Goal: Complete application form: Complete application form

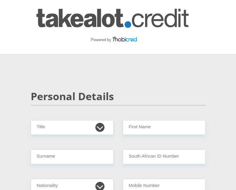
scroll to position [61, 0]
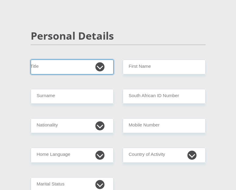
click at [69, 65] on select "Mr Ms Mrs Dr [PERSON_NAME]" at bounding box center [72, 67] width 83 height 15
select select "Mr"
click at [31, 60] on select "Mr Ms Mrs Dr [PERSON_NAME]" at bounding box center [72, 67] width 83 height 15
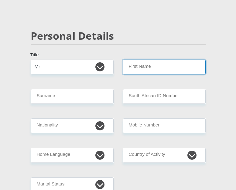
click at [138, 72] on input "First Name" at bounding box center [164, 67] width 83 height 15
type input "Preshalan"
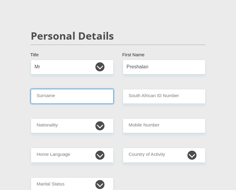
type input "Maistry"
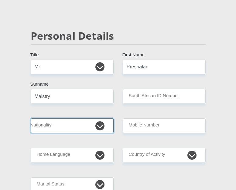
select select "ZAF"
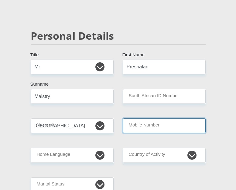
type input "0637070423"
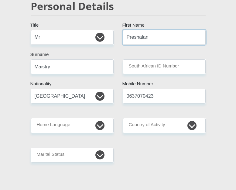
scroll to position [91, 0]
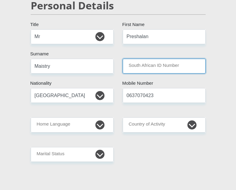
click at [149, 66] on input "South African ID Number" at bounding box center [164, 66] width 83 height 15
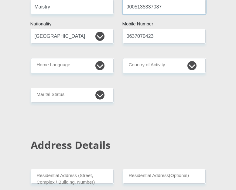
scroll to position [162, 0]
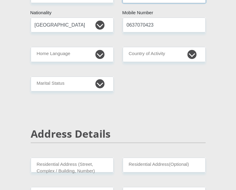
type input "9005135337087"
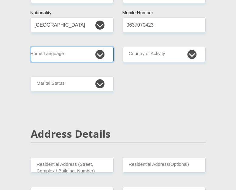
click at [102, 54] on select "Afrikaans English Sepedi South Ndebele Southern Sotho Swati Tsonga Tswana Venda…" at bounding box center [72, 54] width 83 height 15
select select "eng"
click at [31, 47] on select "Afrikaans English Sepedi South Ndebele Southern Sotho Swati Tsonga Tswana Venda…" at bounding box center [72, 54] width 83 height 15
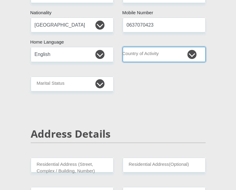
click at [136, 52] on select "[GEOGRAPHIC_DATA] [GEOGRAPHIC_DATA] [GEOGRAPHIC_DATA] [GEOGRAPHIC_DATA] [GEOGRA…" at bounding box center [164, 54] width 83 height 15
select select "ZAF"
click at [123, 47] on select "[GEOGRAPHIC_DATA] [GEOGRAPHIC_DATA] [GEOGRAPHIC_DATA] [GEOGRAPHIC_DATA] [GEOGRA…" at bounding box center [164, 54] width 83 height 15
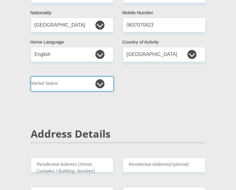
click at [97, 86] on select "Married ANC Single Divorced Widowed Married COP or Customary Law" at bounding box center [72, 84] width 83 height 15
select select "2"
click at [31, 77] on select "Married ANC Single Divorced Widowed Married COP or Customary Law" at bounding box center [72, 84] width 83 height 15
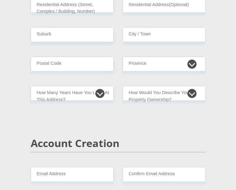
scroll to position [293, 0]
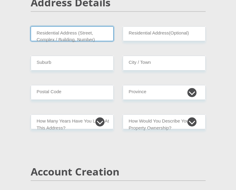
click at [70, 32] on input "Residential Address (Street, Complex / Building, Number)" at bounding box center [72, 33] width 83 height 15
type input "[STREET_ADDRESS]"
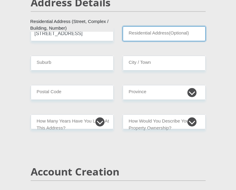
type input "Unit 21"
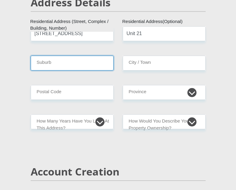
type input "Phoenix"
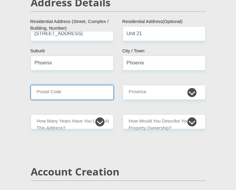
type input "4068"
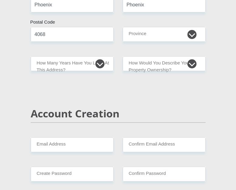
scroll to position [354, 0]
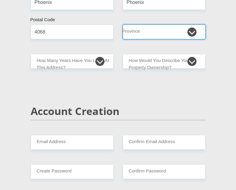
click at [146, 35] on select "Eastern Cape Free State [GEOGRAPHIC_DATA] [GEOGRAPHIC_DATA][DATE] [GEOGRAPHIC_D…" at bounding box center [164, 32] width 83 height 15
select select "[GEOGRAPHIC_DATA][DATE]"
click at [123, 25] on select "Eastern Cape Free State [GEOGRAPHIC_DATA] [GEOGRAPHIC_DATA][DATE] [GEOGRAPHIC_D…" at bounding box center [164, 32] width 83 height 15
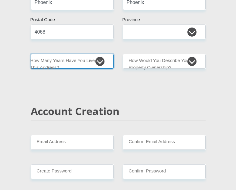
click at [100, 59] on select "less than 1 year 1-3 years 3-5 years 5+ years" at bounding box center [72, 61] width 83 height 15
select select "5"
click at [31, 54] on select "less than 1 year 1-3 years 3-5 years 5+ years" at bounding box center [72, 61] width 83 height 15
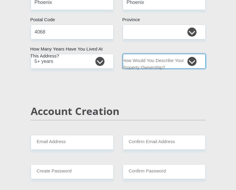
click at [153, 68] on select "Owned Rented Family Owned Company Dwelling" at bounding box center [164, 61] width 83 height 15
click at [123, 54] on select "Owned Rented Family Owned Company Dwelling" at bounding box center [164, 61] width 83 height 15
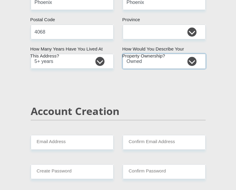
click at [139, 61] on select "Owned Rented Family Owned Company Dwelling" at bounding box center [164, 61] width 83 height 15
select select "parents"
click at [123, 54] on select "Owned Rented Family Owned Company Dwelling" at bounding box center [164, 61] width 83 height 15
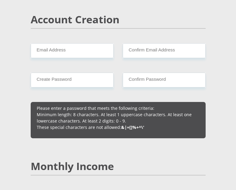
scroll to position [445, 0]
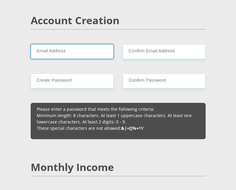
click at [66, 49] on input "Email Address" at bounding box center [72, 51] width 83 height 15
type input "[EMAIL_ADDRESS][DOMAIN_NAME]"
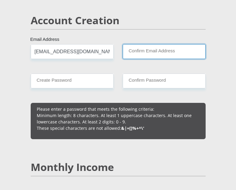
type input "[EMAIL_ADDRESS][DOMAIN_NAME]"
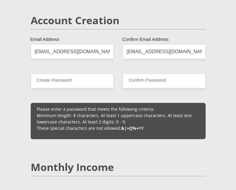
type input "0637070423"
type input "Preshalan"
type input "Maistry"
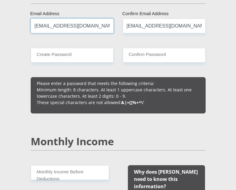
scroll to position [475, 0]
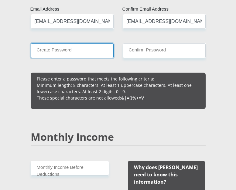
click at [74, 52] on input "Create Password" at bounding box center [72, 50] width 83 height 15
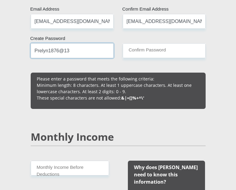
click at [82, 56] on input "Prelyn1876@13" at bounding box center [72, 50] width 83 height 15
type input "Prelyn1876@13"
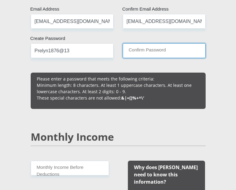
click at [153, 46] on input "Confirm Password" at bounding box center [164, 50] width 83 height 15
paste input "Prelyn1876@13"
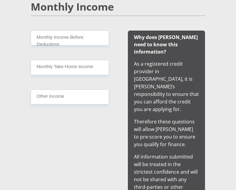
scroll to position [607, 0]
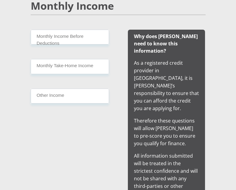
type input "Prelyn1876@13"
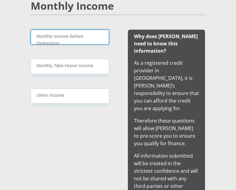
click at [55, 37] on input "Monthly Income Before Deductions" at bounding box center [70, 37] width 78 height 15
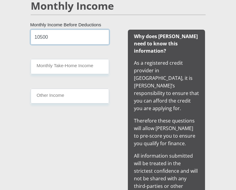
type input "10500"
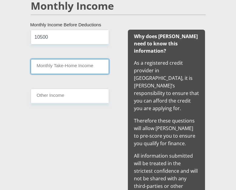
click at [55, 71] on input "Monthly Take-Home Income" at bounding box center [70, 66] width 78 height 15
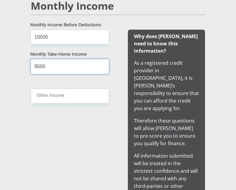
type input "9500"
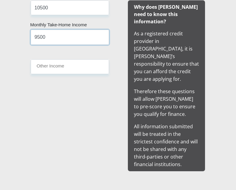
scroll to position [637, 0]
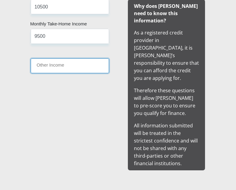
click at [78, 62] on input "Other Income" at bounding box center [70, 66] width 78 height 15
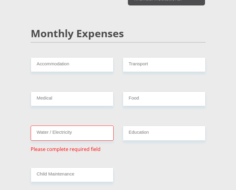
scroll to position [809, 0]
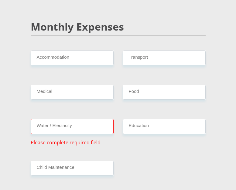
type input "6000"
click at [88, 51] on input "Accommodation" at bounding box center [72, 58] width 83 height 15
type input "0"
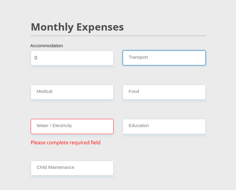
click at [140, 51] on input "Transport" at bounding box center [164, 58] width 83 height 15
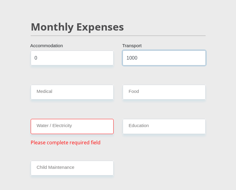
type input "1000"
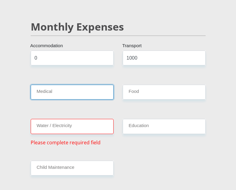
click at [85, 85] on input "Medical" at bounding box center [72, 92] width 83 height 15
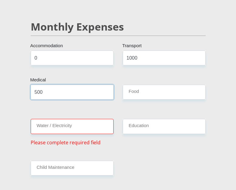
type input "500"
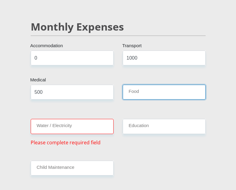
click at [151, 85] on input "Food" at bounding box center [164, 92] width 83 height 15
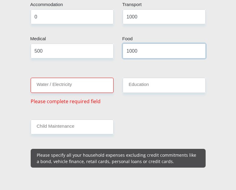
scroll to position [859, 0]
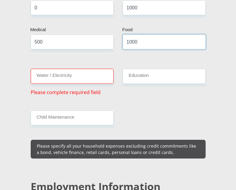
type input "1000"
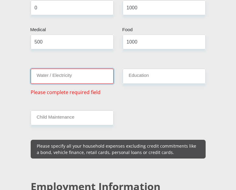
click at [78, 69] on input "Water / Electricity" at bounding box center [72, 76] width 83 height 15
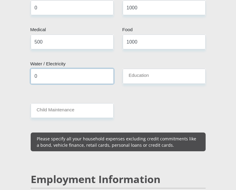
type input "0"
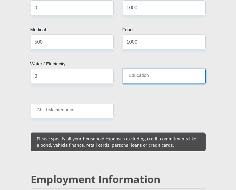
click at [143, 69] on input "Education" at bounding box center [164, 76] width 83 height 15
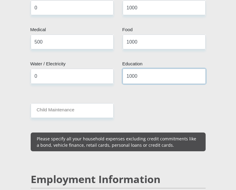
type input "1000"
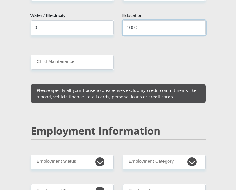
scroll to position [910, 0]
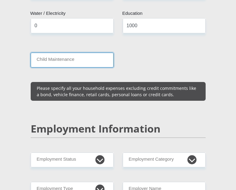
click at [82, 53] on input "Child Maintenance" at bounding box center [72, 60] width 83 height 15
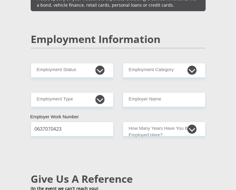
scroll to position [1041, 0]
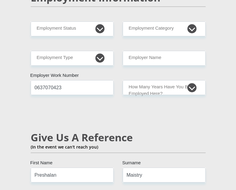
type input "0"
click at [87, 22] on select "Permanent/Full-time Part-time/Casual [DEMOGRAPHIC_DATA] Worker Self-Employed Ho…" at bounding box center [72, 29] width 83 height 15
select select "1"
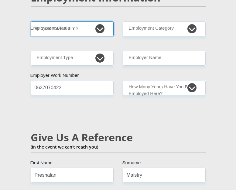
click at [31, 22] on select "Permanent/Full-time Part-time/Casual [DEMOGRAPHIC_DATA] Worker Self-Employed Ho…" at bounding box center [72, 29] width 83 height 15
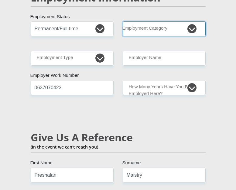
click at [138, 22] on select "AGRICULTURE ALCOHOL & TOBACCO CONSTRUCTION MATERIALS METALLURGY EQUIPMENT FOR R…" at bounding box center [164, 29] width 83 height 15
select select "71"
click at [123, 22] on select "AGRICULTURE ALCOHOL & TOBACCO CONSTRUCTION MATERIALS METALLURGY EQUIPMENT FOR R…" at bounding box center [164, 29] width 83 height 15
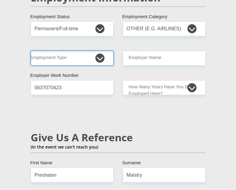
click at [75, 51] on select "College/Lecturer Craft Seller Creative Driver Executive Farmer Forces - Non Com…" at bounding box center [72, 58] width 83 height 15
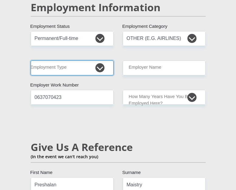
scroll to position [1031, 0]
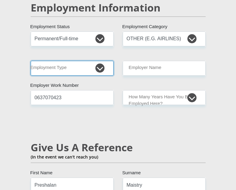
click at [79, 61] on select "College/Lecturer Craft Seller Creative Driver Executive Farmer Forces - Non Com…" at bounding box center [72, 68] width 83 height 15
select select "Sales"
click at [31, 61] on select "College/Lecturer Craft Seller Creative Driver Executive Farmer Forces - Non Com…" at bounding box center [72, 68] width 83 height 15
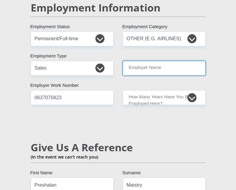
click at [138, 61] on input "Employer Name" at bounding box center [164, 68] width 83 height 15
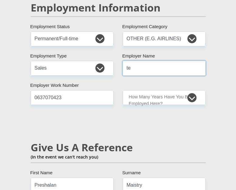
type input "t"
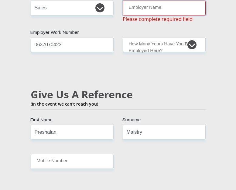
scroll to position [1092, 0]
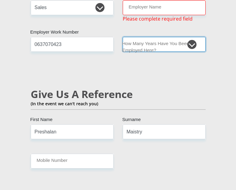
click at [193, 37] on select "less than 1 year 1-3 years 3-5 years 5+ years" at bounding box center [164, 44] width 83 height 15
select select "6"
click at [123, 37] on select "less than 1 year 1-3 years 3-5 years 5+ years" at bounding box center [164, 44] width 83 height 15
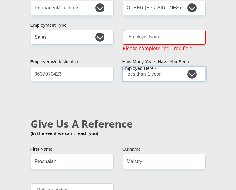
scroll to position [1061, 0]
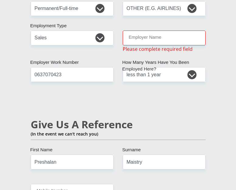
click at [150, 6] on div "Mr Ms Mrs Dr [PERSON_NAME] Title Preshalan First Name Maistry Surname 900513533…" at bounding box center [118, 34] width 184 height 1951
click at [149, 31] on input "Employer Name" at bounding box center [164, 38] width 83 height 15
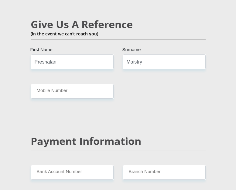
scroll to position [1152, 0]
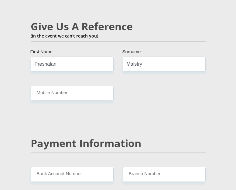
type input "thirteenten"
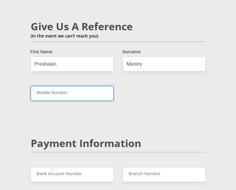
click at [48, 86] on input "Mobile Number" at bounding box center [72, 93] width 83 height 15
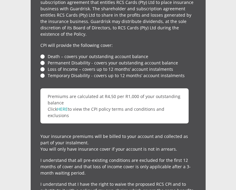
scroll to position [1621, 0]
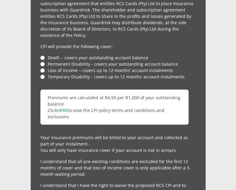
type input "0672645028"
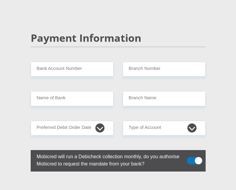
scroll to position [1268, 0]
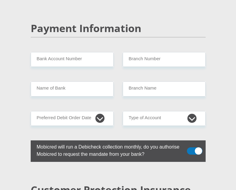
click at [65, 32] on div "Payment Information" at bounding box center [118, 37] width 184 height 30
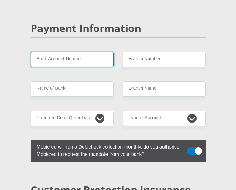
click at [63, 52] on input "Bank Account Number" at bounding box center [72, 59] width 83 height 15
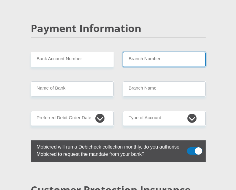
click at [125, 52] on input "Branch Number" at bounding box center [164, 59] width 83 height 15
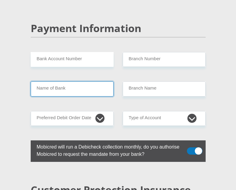
click at [69, 82] on input "Name of Bank" at bounding box center [72, 89] width 83 height 15
